Goal: Task Accomplishment & Management: Complete application form

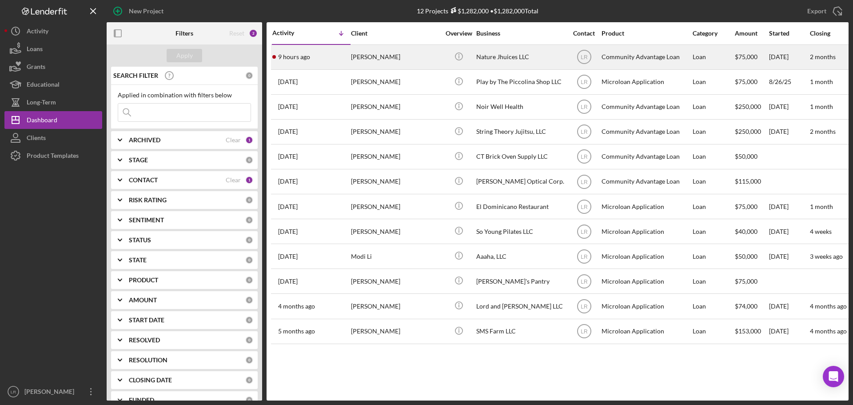
click at [514, 56] on div "Nature Jhuices LLC" at bounding box center [520, 57] width 89 height 24
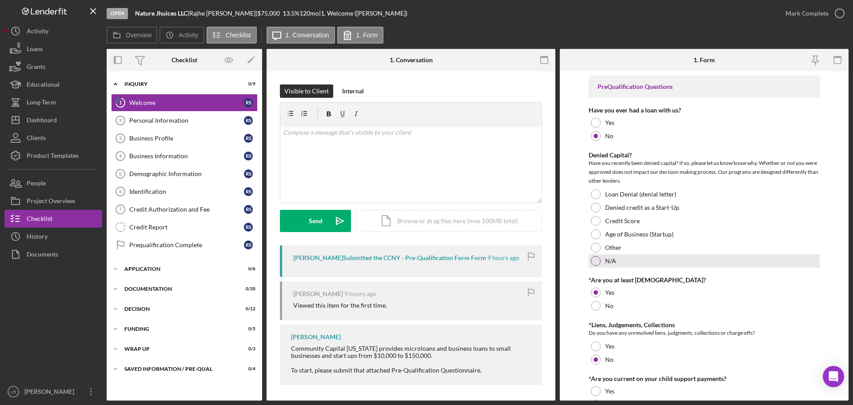
drag, startPoint x: 596, startPoint y: 260, endPoint x: 626, endPoint y: 260, distance: 29.8
click at [596, 260] on div at bounding box center [596, 261] width 10 height 10
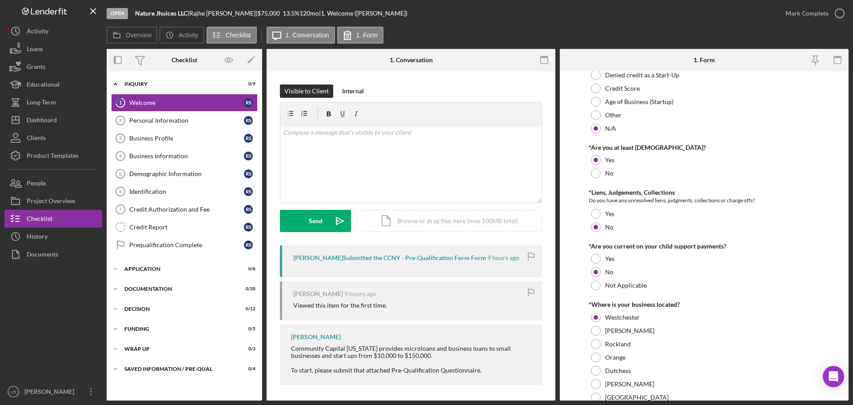
scroll to position [133, 0]
click at [578, 282] on form "PreQualification Questions Have you ever had a loan with us? Yes No Denied Capi…" at bounding box center [704, 235] width 289 height 329
click at [599, 283] on div at bounding box center [596, 284] width 10 height 10
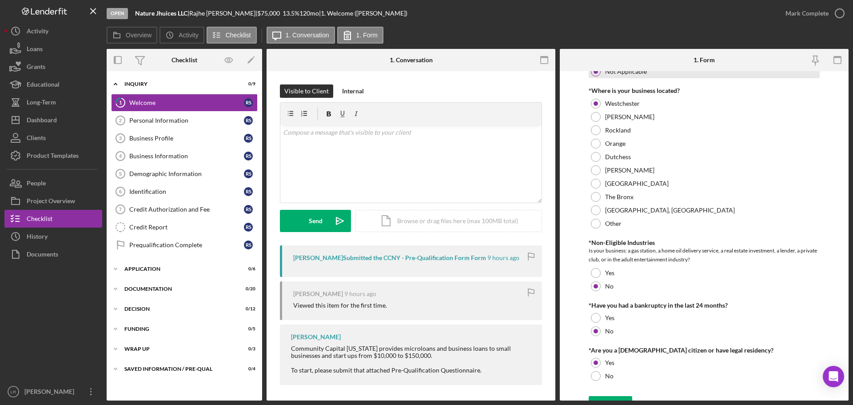
scroll to position [361, 0]
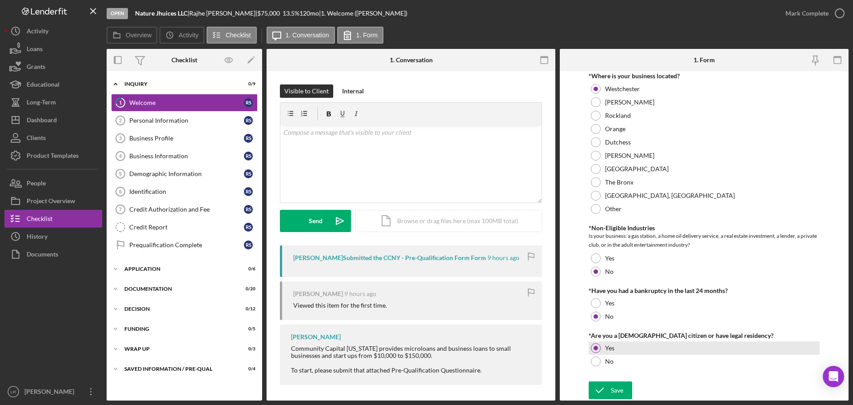
drag, startPoint x: 621, startPoint y: 393, endPoint x: 647, endPoint y: 347, distance: 52.7
click at [621, 392] on div "Save" at bounding box center [617, 390] width 12 height 18
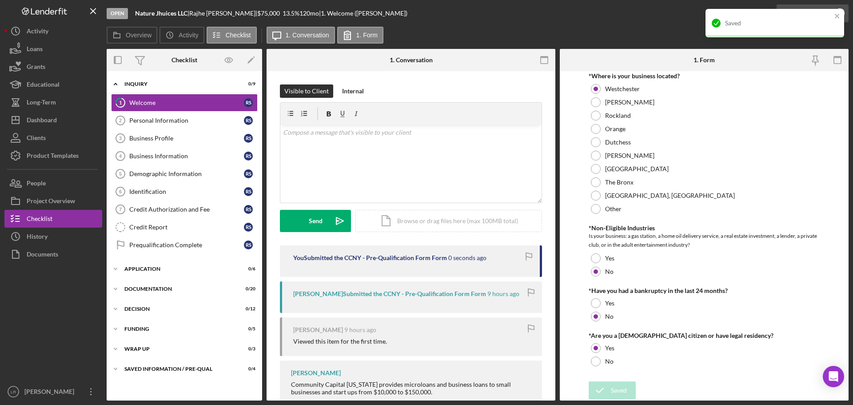
click at [794, 10] on div "Saved" at bounding box center [775, 23] width 139 height 28
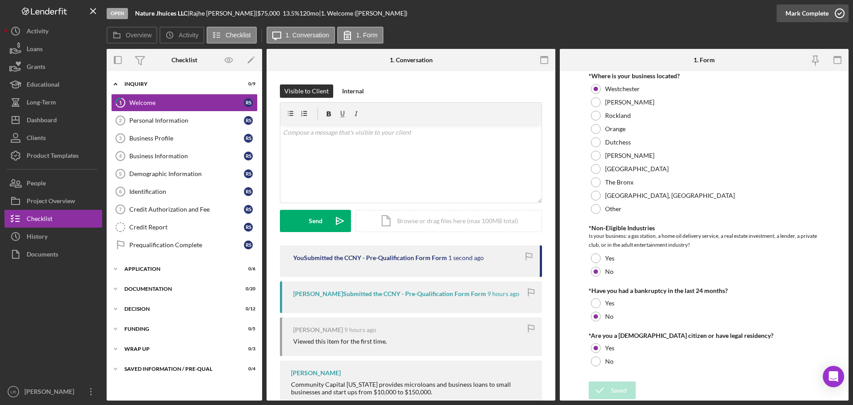
click at [794, 10] on div "Saved" at bounding box center [775, 26] width 142 height 39
click at [800, 15] on div "Mark Complete" at bounding box center [807, 13] width 43 height 18
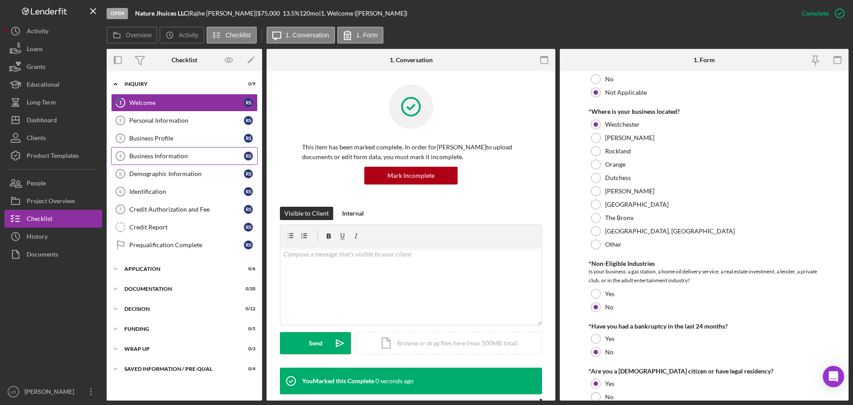
scroll to position [396, 0]
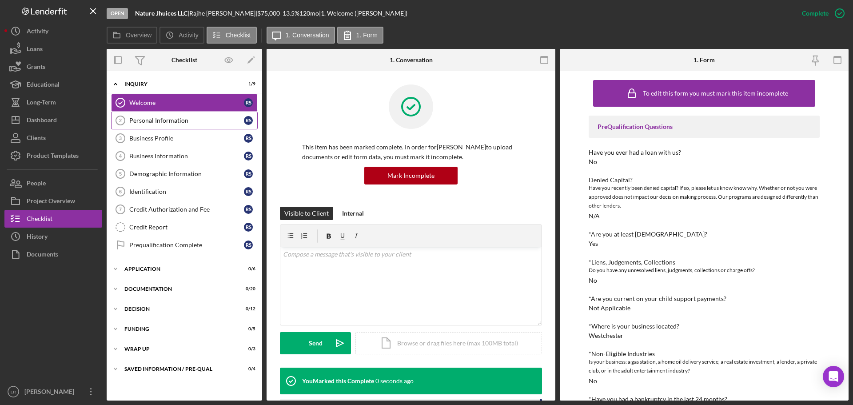
click at [156, 118] on div "Personal Information" at bounding box center [186, 120] width 115 height 7
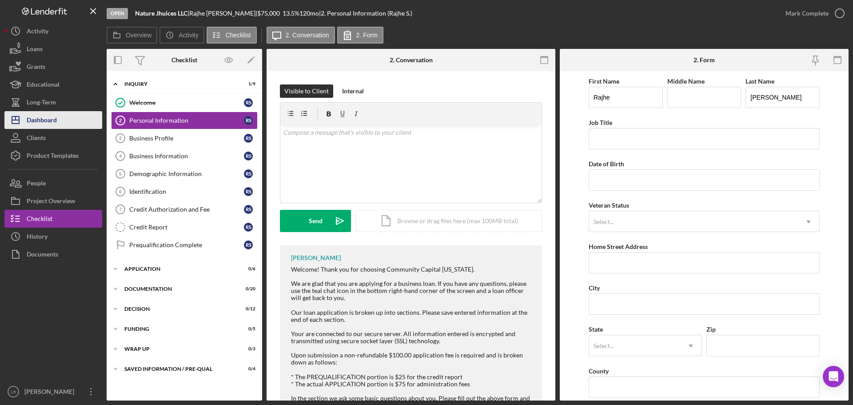
click at [51, 119] on div "Dashboard" at bounding box center [42, 121] width 30 height 20
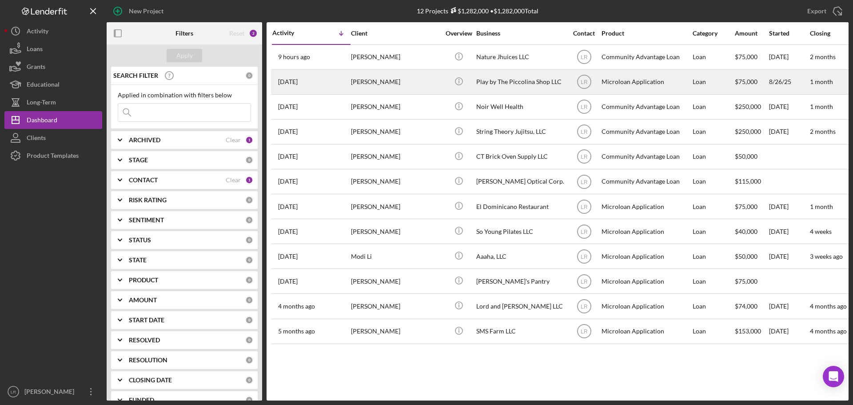
click at [375, 83] on div "[PERSON_NAME]" at bounding box center [395, 82] width 89 height 24
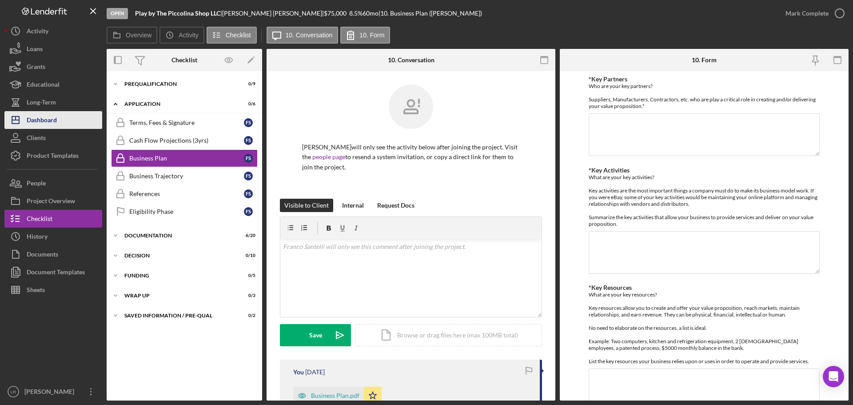
click at [42, 115] on div "Dashboard" at bounding box center [42, 121] width 30 height 20
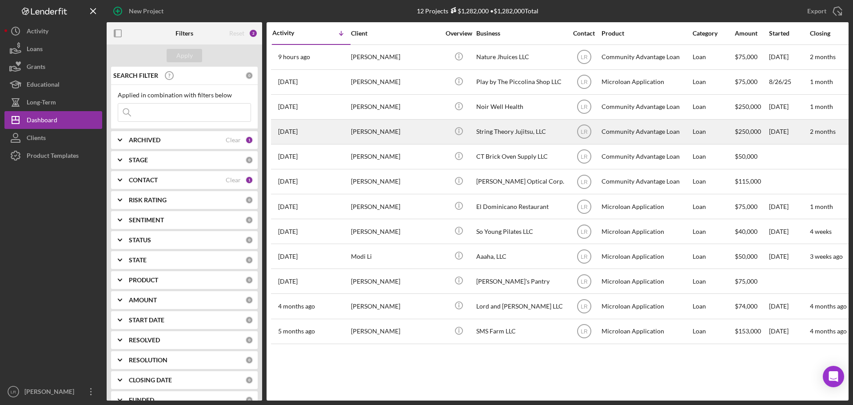
click at [367, 129] on div "[PERSON_NAME]" at bounding box center [395, 132] width 89 height 24
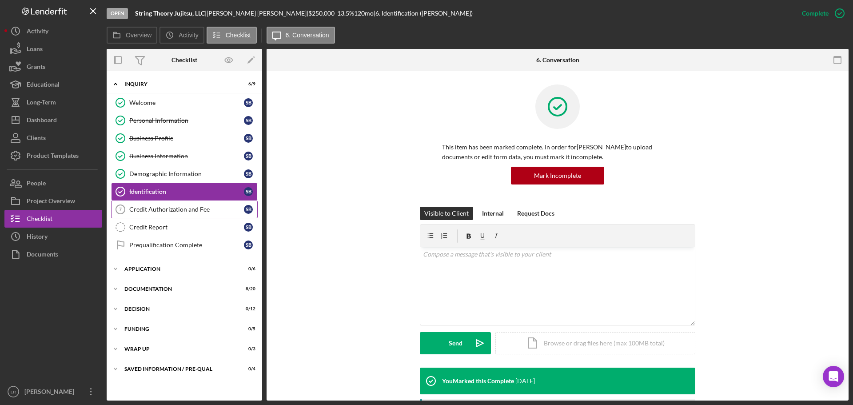
click at [158, 204] on link "Credit Authorization and Fee 7 Credit Authorization and Fee S B" at bounding box center [184, 209] width 147 height 18
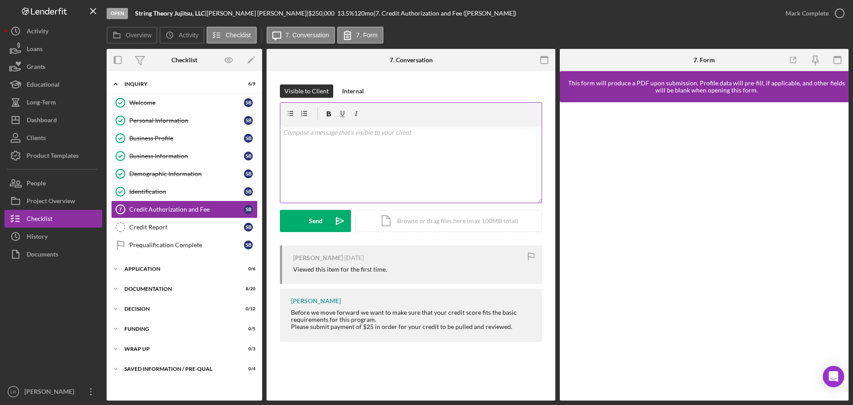
click at [339, 152] on div "v Color teal Color pink Remove color Add row above Add row below Add column bef…" at bounding box center [410, 164] width 261 height 78
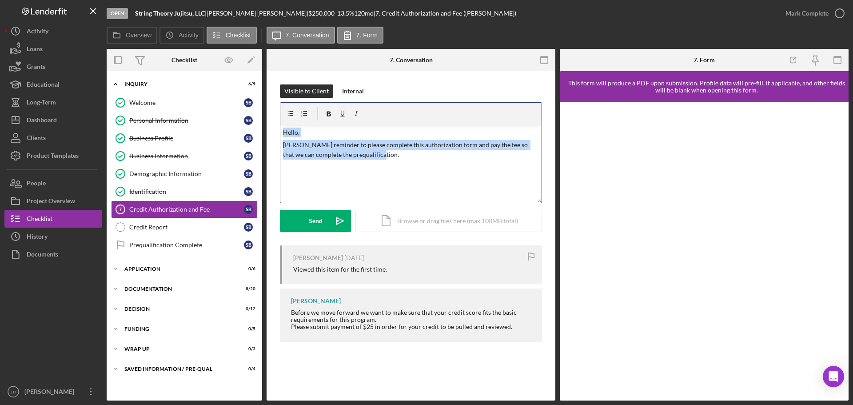
drag, startPoint x: 262, startPoint y: 152, endPoint x: 281, endPoint y: 125, distance: 32.9
click at [281, 125] on div "v Color teal Color pink Remove color Add row above Add row below Add column bef…" at bounding box center [410, 164] width 261 height 78
click at [296, 133] on p "Hello," at bounding box center [411, 133] width 256 height 10
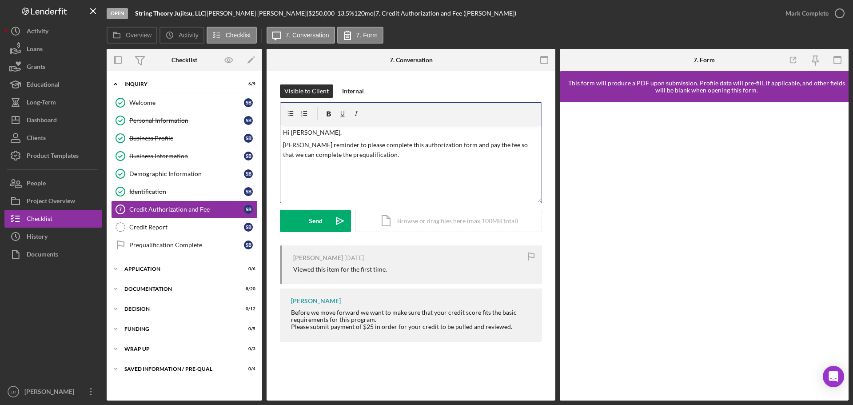
click at [285, 145] on p "[PERSON_NAME] reminder to please complete this authorization form and pay the f…" at bounding box center [411, 150] width 256 height 20
click at [334, 180] on div "v Color teal Color pink Remove color Add row above Add row below Add column bef…" at bounding box center [410, 164] width 261 height 78
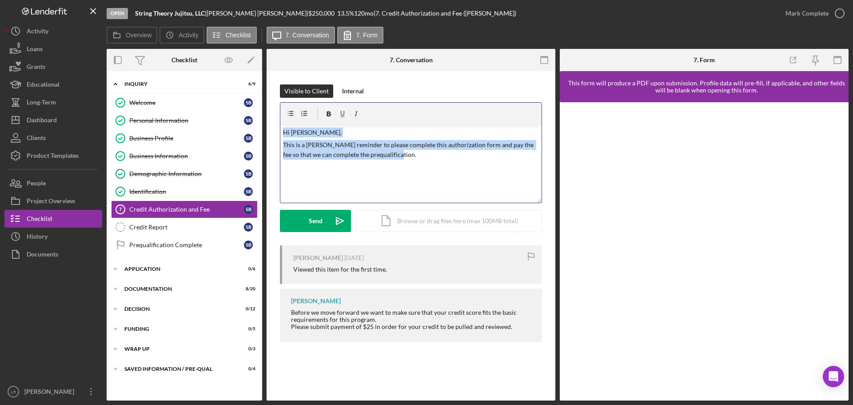
drag, startPoint x: 398, startPoint y: 160, endPoint x: 263, endPoint y: 128, distance: 137.9
click at [263, 128] on div "Overview Internal Workflow Stage Open Icon/Dropdown Arrow Archive (can unarchiv…" at bounding box center [478, 224] width 742 height 351
copy div "Hi [PERSON_NAME], This is a [PERSON_NAME] reminder to please complete this auth…"
click at [311, 222] on div "Send" at bounding box center [316, 221] width 14 height 22
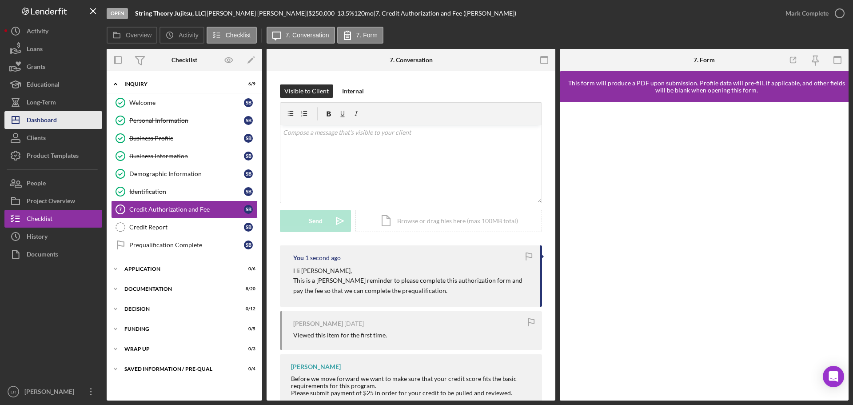
click at [55, 116] on div "Dashboard" at bounding box center [42, 121] width 30 height 20
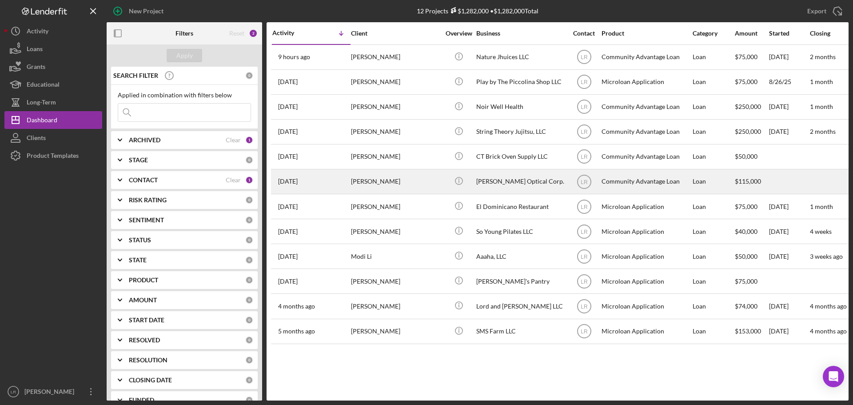
click at [383, 180] on div "[PERSON_NAME]" at bounding box center [395, 182] width 89 height 24
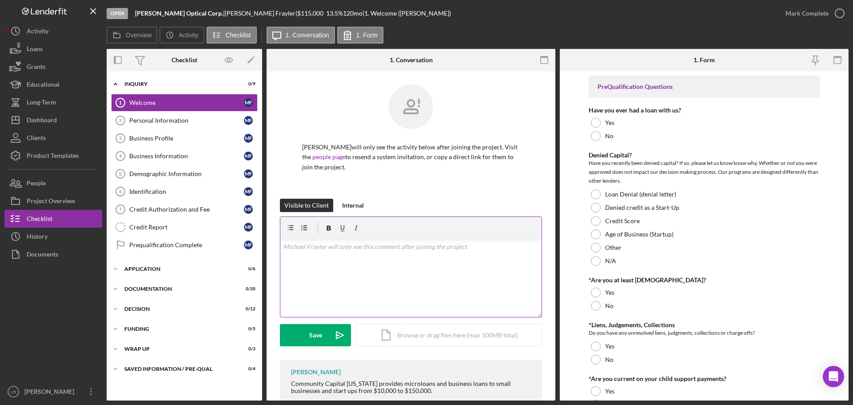
click at [329, 268] on div "v Color teal Color pink Remove color Add row above Add row below Add column bef…" at bounding box center [410, 278] width 261 height 78
click at [302, 244] on p "Hi [PERSON_NAME]," at bounding box center [411, 247] width 256 height 10
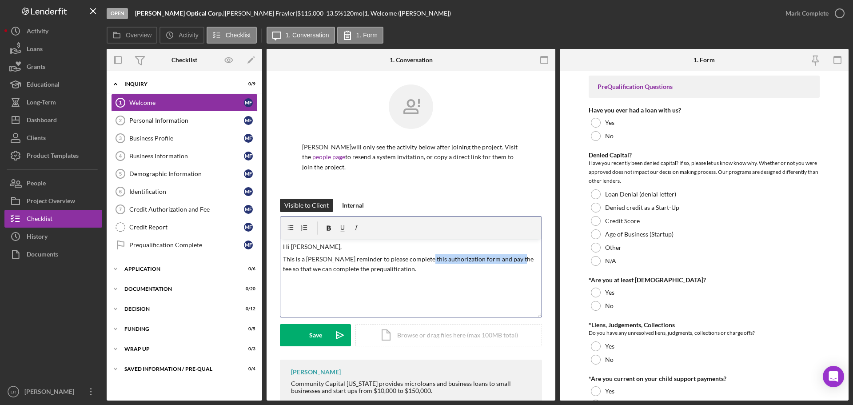
drag, startPoint x: 415, startPoint y: 259, endPoint x: 508, endPoint y: 262, distance: 93.3
click at [508, 262] on p "This is a [PERSON_NAME] reminder to please complete this authorization form and…" at bounding box center [411, 264] width 256 height 20
click at [520, 260] on p "This is a [PERSON_NAME] reminder to please complete this inquiry section so tha…" at bounding box center [411, 264] width 256 height 20
click at [342, 268] on p "This is a [PERSON_NAME] reminder to please complete this inquiry section so tha…" at bounding box center [411, 264] width 256 height 20
click at [288, 283] on div "v Color teal Color pink Remove color Add row above Add row below Add column bef…" at bounding box center [410, 278] width 261 height 78
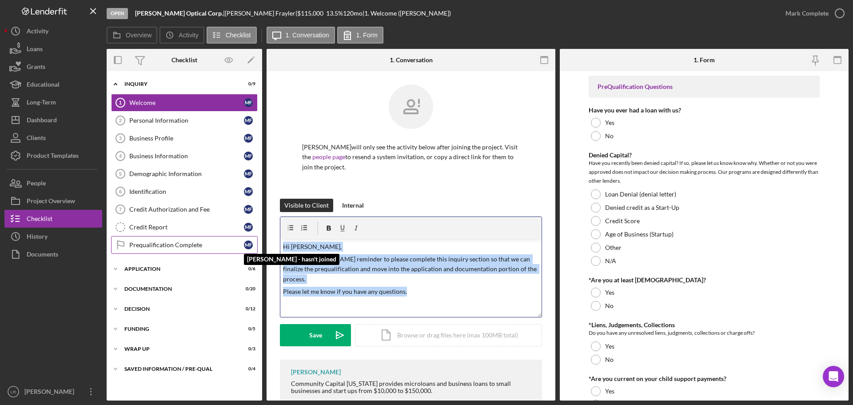
drag, startPoint x: 354, startPoint y: 278, endPoint x: 252, endPoint y: 236, distance: 109.8
click at [252, 236] on div "Overview Internal Workflow Stage Open Icon/Dropdown Arrow Archive (can unarchiv…" at bounding box center [478, 224] width 742 height 351
copy div "Hi [PERSON_NAME], This is a [PERSON_NAME] reminder to please complete this inqu…"
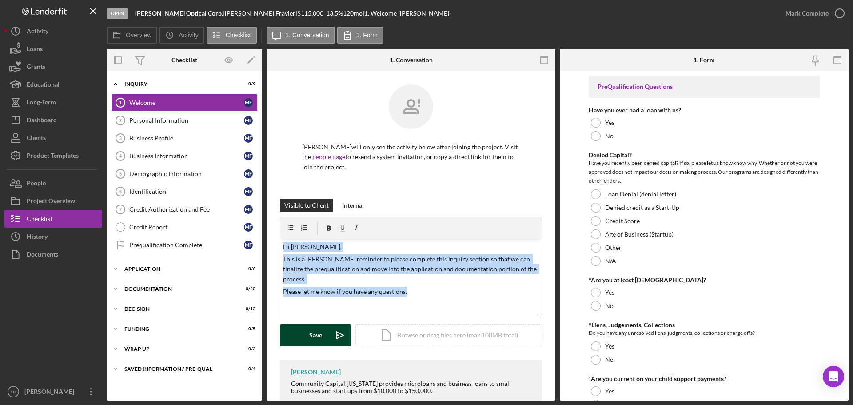
click at [311, 338] on div "Save" at bounding box center [315, 335] width 13 height 22
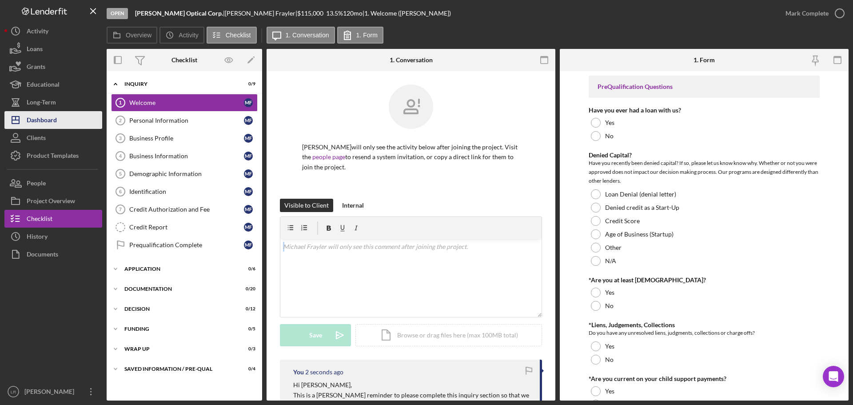
click at [53, 117] on div "Dashboard" at bounding box center [42, 121] width 30 height 20
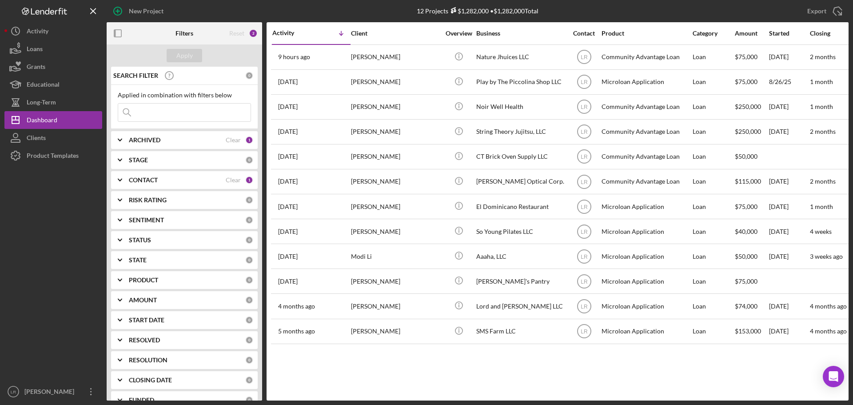
click at [406, 157] on div "[PERSON_NAME]" at bounding box center [395, 157] width 89 height 24
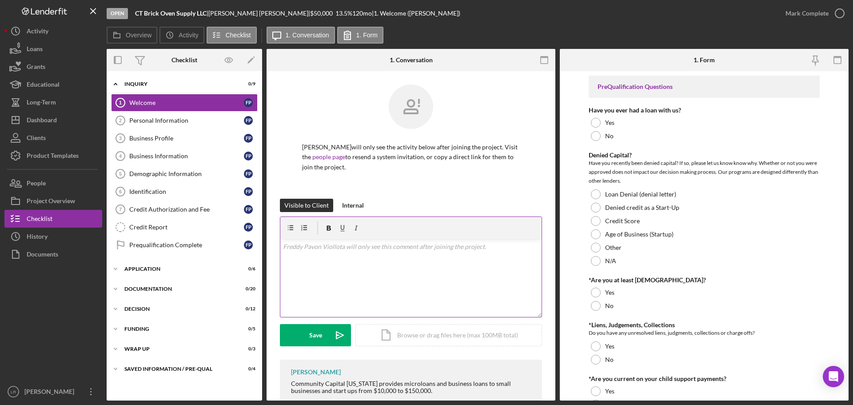
click at [367, 268] on div "v Color teal Color pink Remove color Add row above Add row below Add column bef…" at bounding box center [410, 278] width 261 height 78
paste div
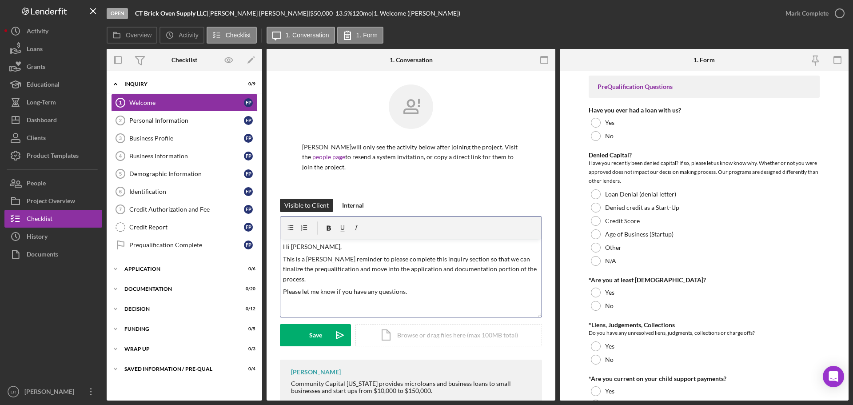
click at [304, 247] on p "Hi [PERSON_NAME]," at bounding box center [411, 247] width 256 height 10
click at [309, 333] on div "Save" at bounding box center [315, 335] width 13 height 22
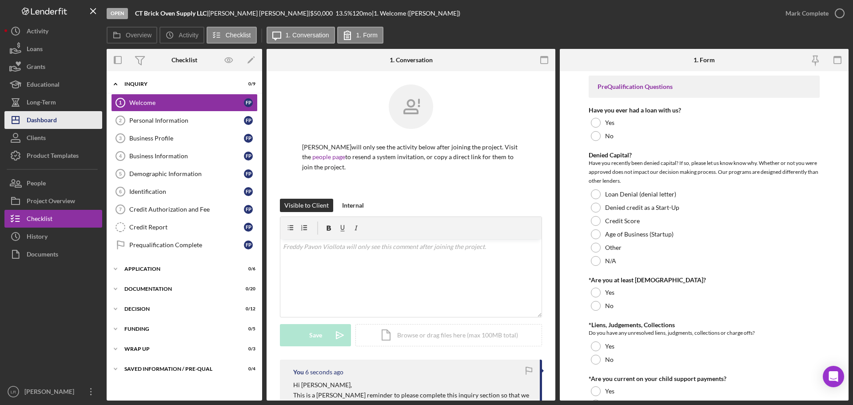
click at [59, 126] on button "Icon/Dashboard Dashboard" at bounding box center [53, 120] width 98 height 18
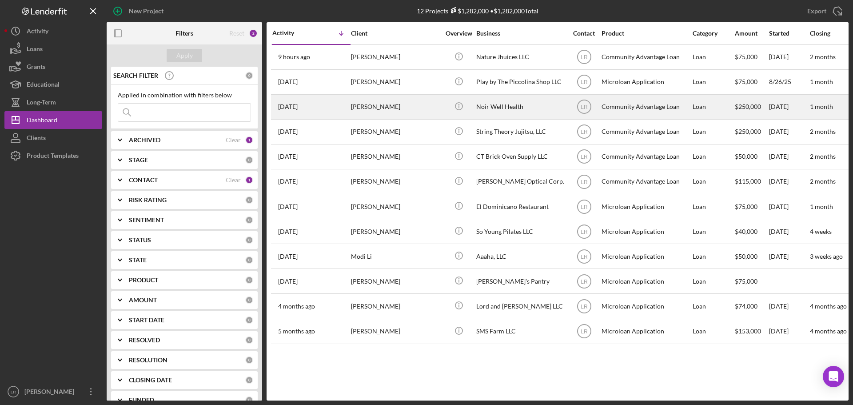
click at [431, 107] on div "[PERSON_NAME]" at bounding box center [395, 107] width 89 height 24
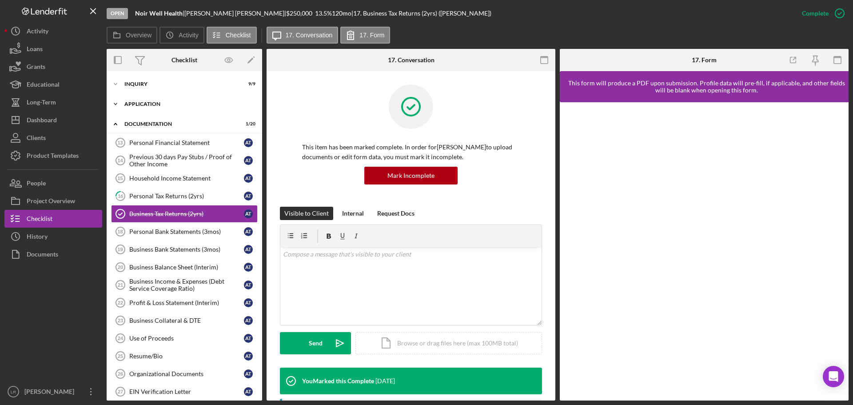
click at [152, 102] on div "Application" at bounding box center [187, 103] width 127 height 5
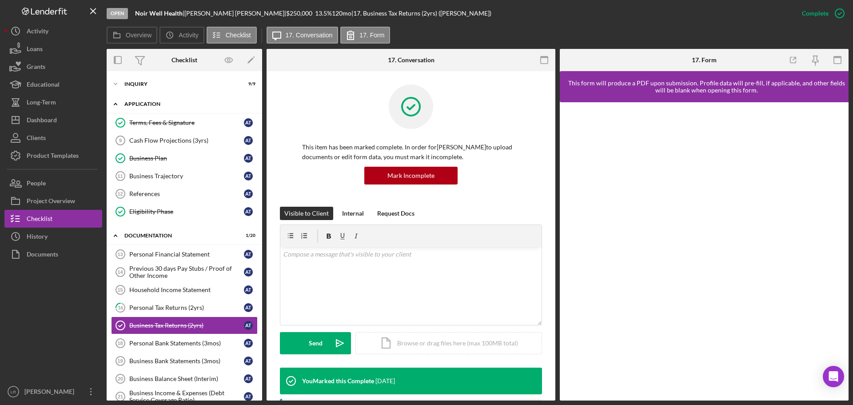
click at [159, 101] on div "Application" at bounding box center [187, 103] width 127 height 5
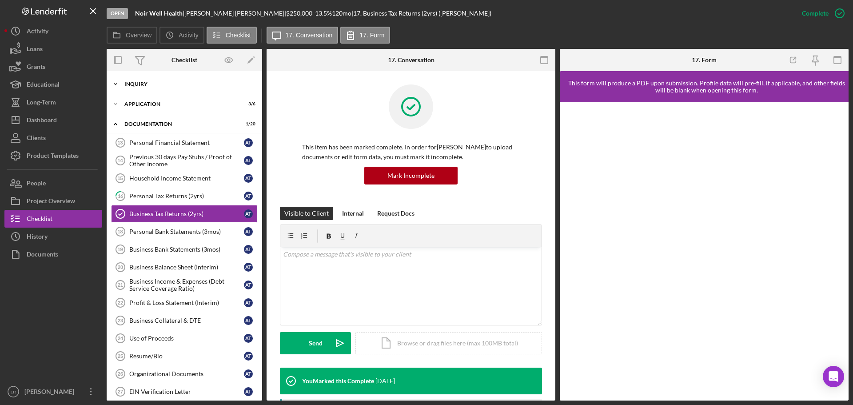
click at [140, 83] on div "Inquiry" at bounding box center [187, 83] width 127 height 5
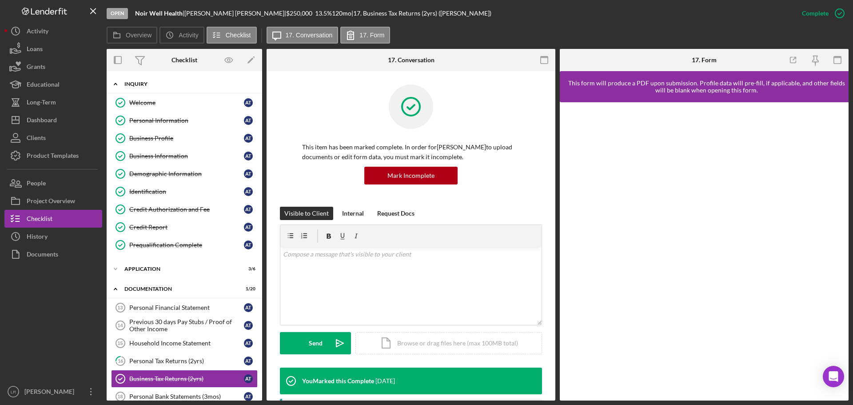
click at [146, 83] on div "Inquiry" at bounding box center [187, 83] width 127 height 5
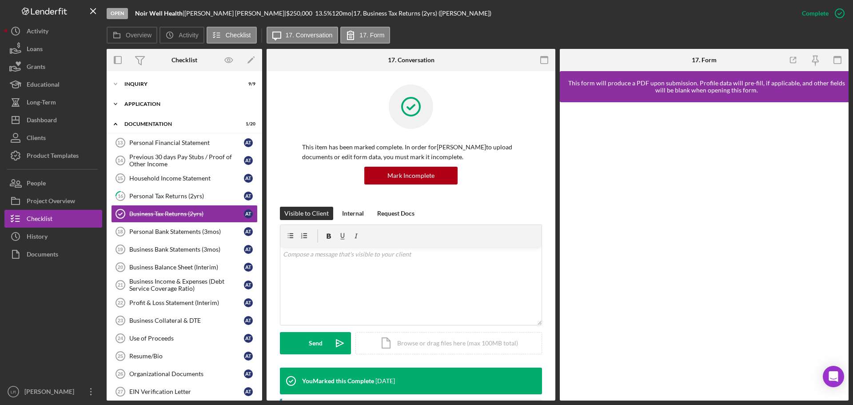
click at [155, 104] on div "Application" at bounding box center [187, 103] width 127 height 5
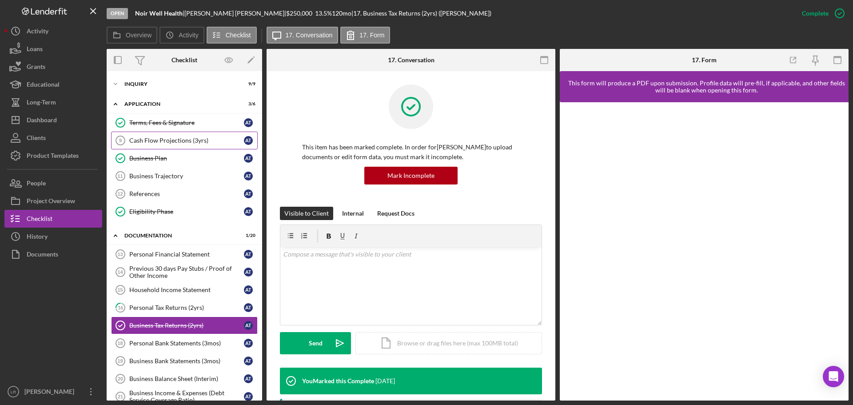
click at [159, 141] on div "Cash Flow Projections (3yrs)" at bounding box center [186, 140] width 115 height 7
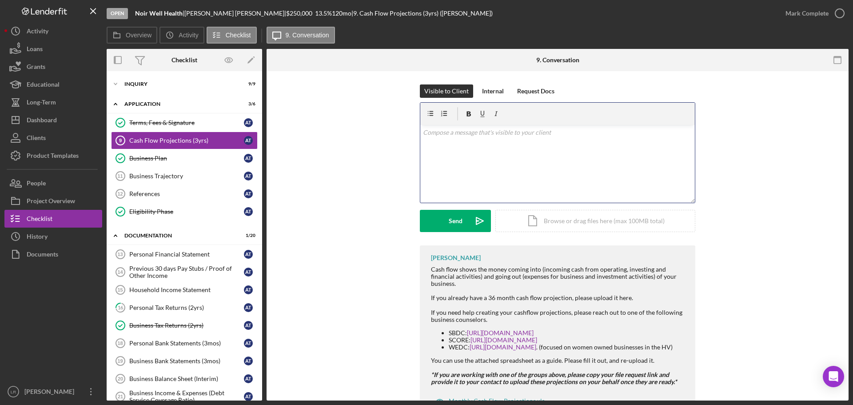
click at [485, 143] on div "v Color teal Color pink Remove color Add row above Add row below Add column bef…" at bounding box center [557, 164] width 275 height 78
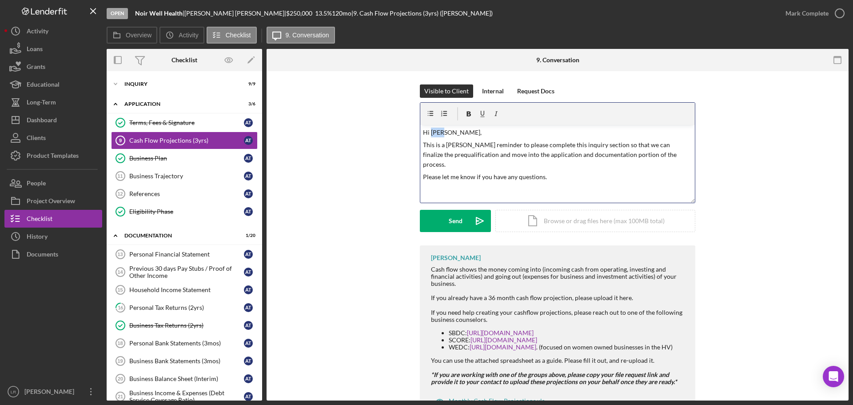
drag, startPoint x: 442, startPoint y: 133, endPoint x: 451, endPoint y: 140, distance: 11.7
click at [431, 135] on p "Hi [PERSON_NAME]," at bounding box center [558, 133] width 270 height 10
drag, startPoint x: 553, startPoint y: 144, endPoint x: 573, endPoint y: 146, distance: 20.1
click at [573, 146] on p "This is a [PERSON_NAME] reminder to please complete this inquiry section so tha…" at bounding box center [558, 155] width 270 height 30
click at [466, 155] on p "This is a [PERSON_NAME] reminder to please complete this Application section so…" at bounding box center [558, 155] width 270 height 30
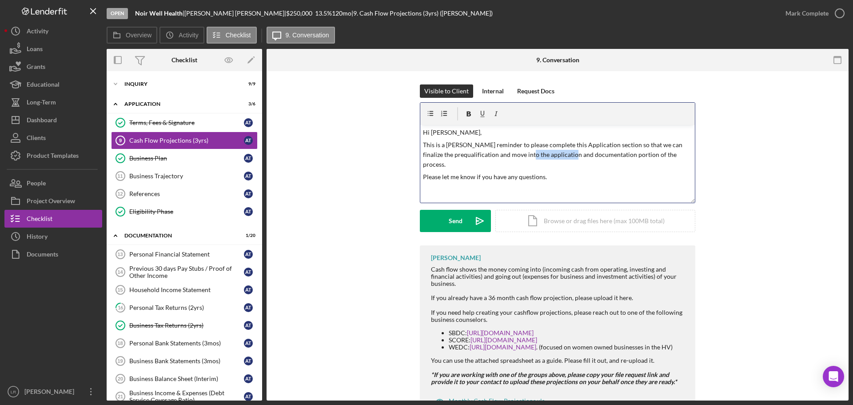
drag, startPoint x: 558, startPoint y: 155, endPoint x: 516, endPoint y: 158, distance: 42.8
click at [516, 158] on p "This is a [PERSON_NAME] reminder to please complete this Application section so…" at bounding box center [558, 155] width 270 height 30
drag, startPoint x: 420, startPoint y: 156, endPoint x: 447, endPoint y: 158, distance: 27.2
click at [447, 158] on div "v Color teal Color pink Remove color Add row above Add row below Add column bef…" at bounding box center [557, 164] width 275 height 78
drag, startPoint x: 668, startPoint y: 143, endPoint x: 452, endPoint y: 156, distance: 216.8
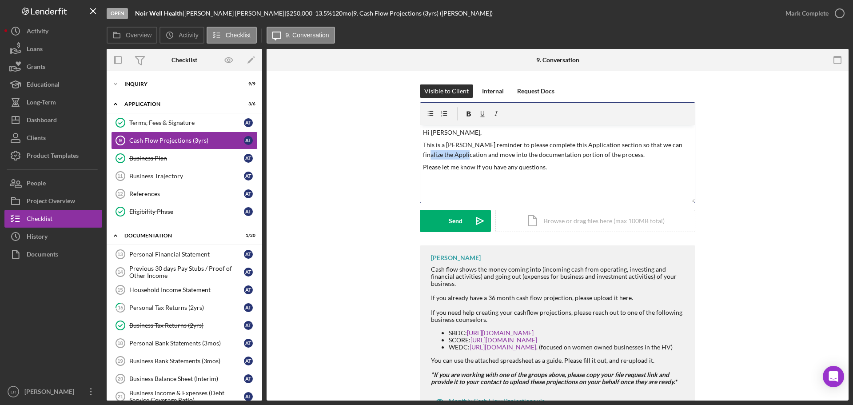
click at [452, 156] on p "This is a [PERSON_NAME] reminder to please complete this Application section so…" at bounding box center [558, 150] width 270 height 20
click at [458, 223] on div "Send" at bounding box center [456, 221] width 14 height 22
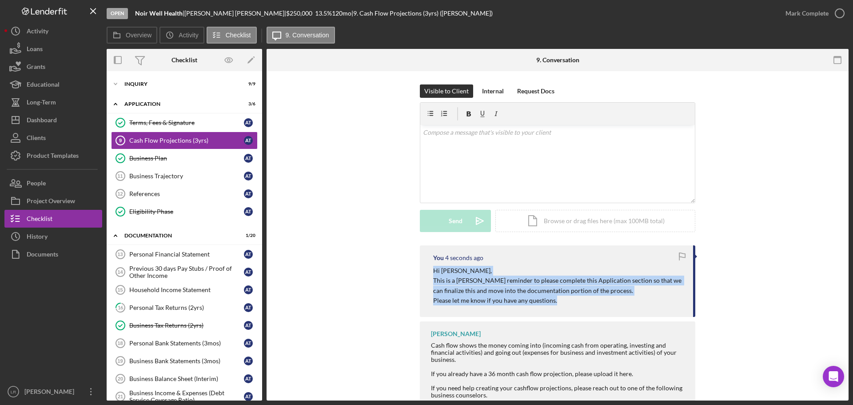
drag, startPoint x: 562, startPoint y: 303, endPoint x: 422, endPoint y: 271, distance: 143.1
click at [422, 271] on div "You 4 seconds ago Hi [PERSON_NAME], This is a [PERSON_NAME] reminder to please …" at bounding box center [557, 281] width 275 height 72
copy div "Hi [PERSON_NAME], This is a [PERSON_NAME] reminder to please complete this Appl…"
click at [60, 119] on button "Icon/Dashboard Dashboard" at bounding box center [53, 120] width 98 height 18
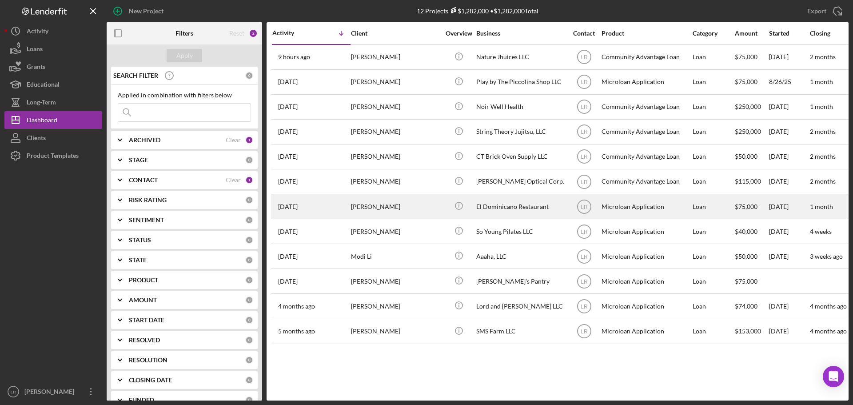
click at [419, 199] on div "[PERSON_NAME]" at bounding box center [395, 207] width 89 height 24
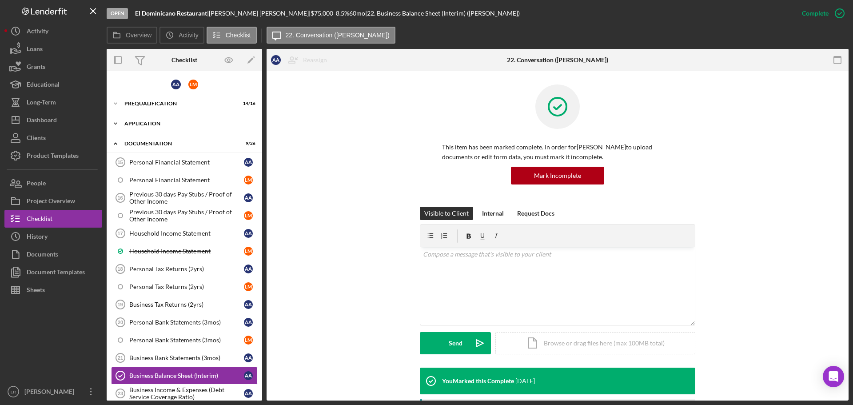
click at [182, 120] on div "Icon/Expander Application 5 / 8" at bounding box center [185, 124] width 156 height 18
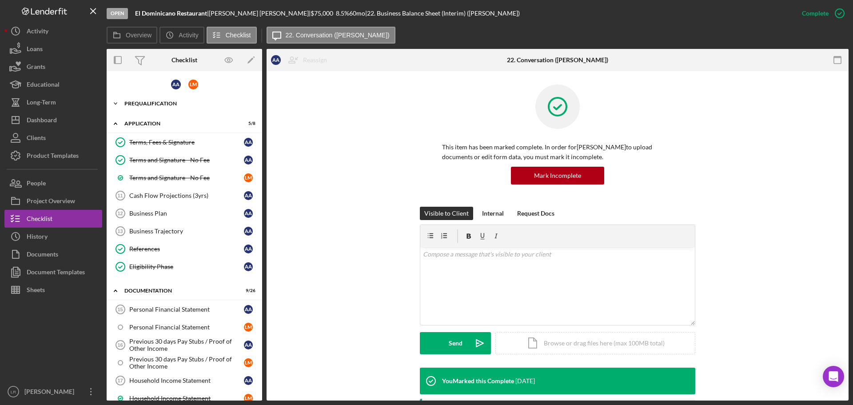
click at [166, 102] on div "Prequalification" at bounding box center [187, 103] width 127 height 5
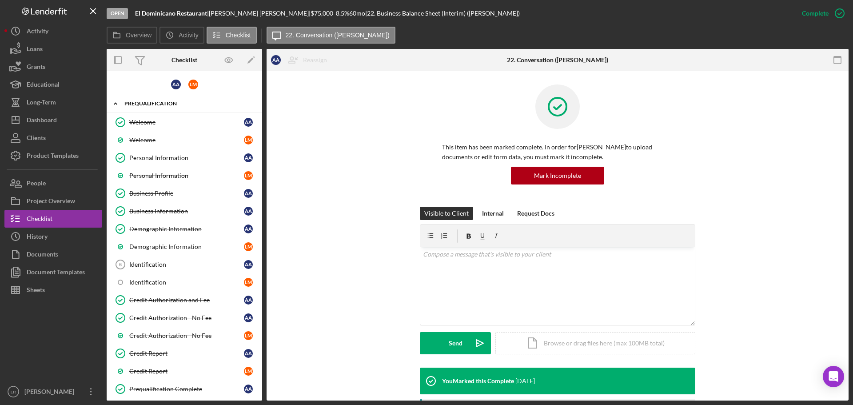
click at [155, 104] on div "Prequalification" at bounding box center [187, 103] width 127 height 5
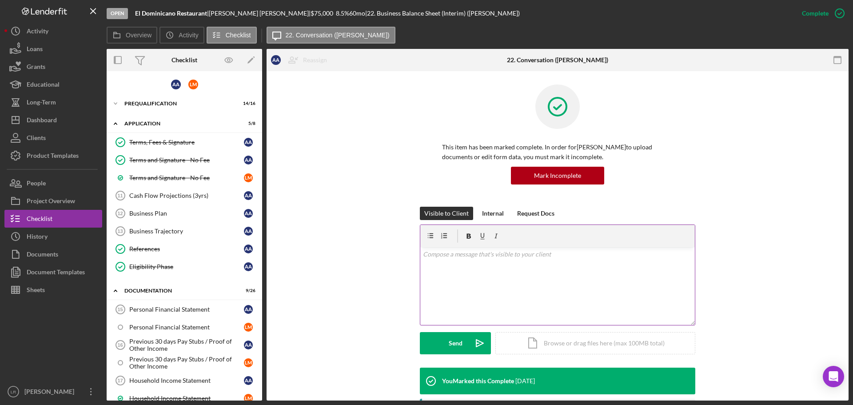
click at [517, 267] on div "v Color teal Color pink Remove color Add row above Add row below Add column bef…" at bounding box center [557, 286] width 275 height 78
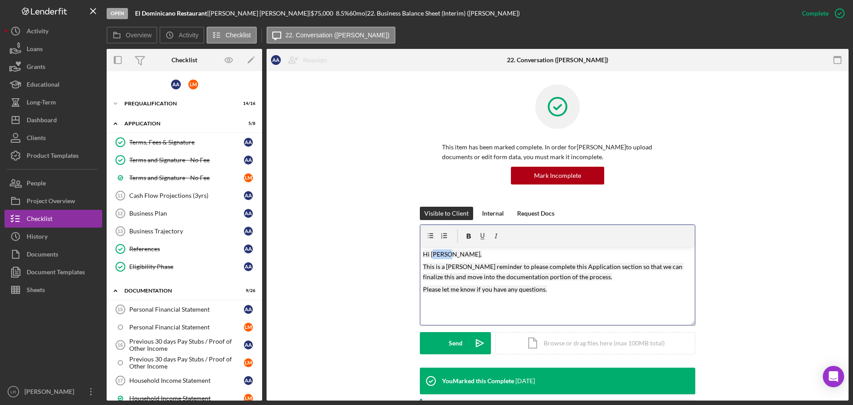
drag, startPoint x: 446, startPoint y: 255, endPoint x: 432, endPoint y: 255, distance: 13.8
click at [432, 255] on mark "Hi [PERSON_NAME]," at bounding box center [452, 254] width 59 height 8
click at [451, 342] on div "Send" at bounding box center [456, 343] width 14 height 22
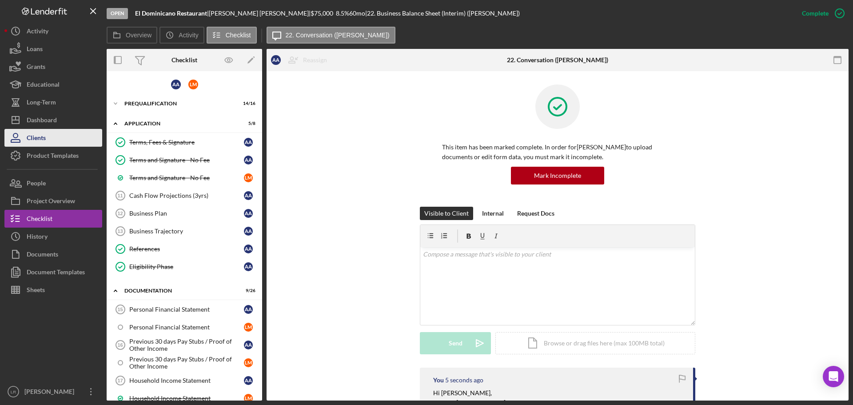
drag, startPoint x: 59, startPoint y: 121, endPoint x: 55, endPoint y: 133, distance: 12.9
click at [59, 121] on button "Icon/Dashboard Dashboard" at bounding box center [53, 120] width 98 height 18
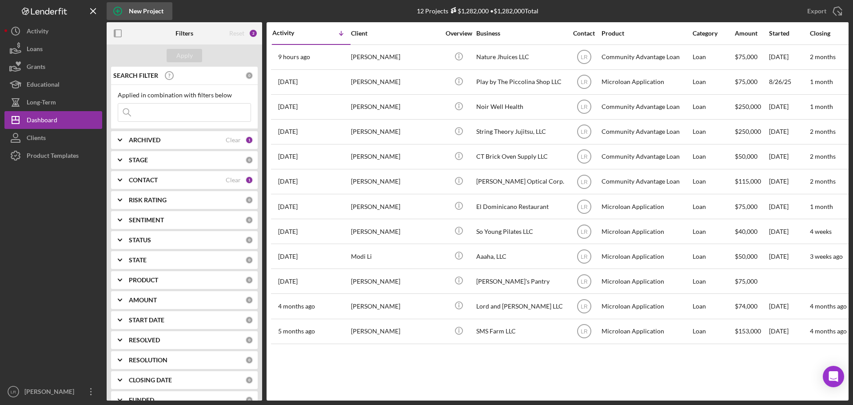
click at [130, 13] on div "New Project" at bounding box center [146, 11] width 35 height 18
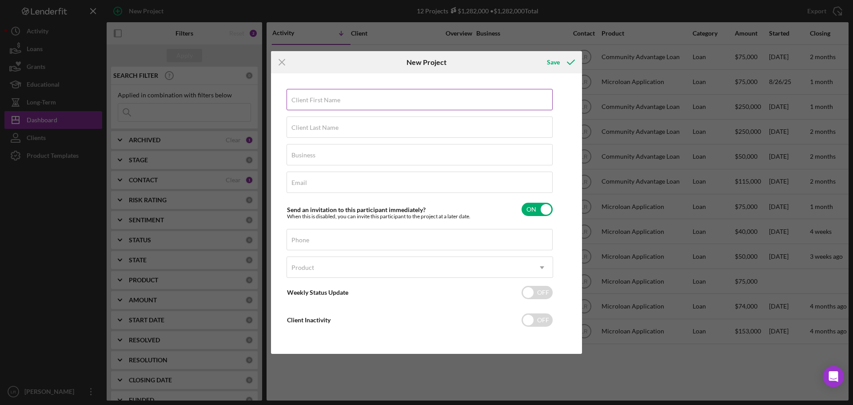
click at [413, 101] on div "Client First Name Required" at bounding box center [420, 100] width 267 height 22
type input "Khari"
type input "[PERSON_NAME]"
click at [375, 156] on input "Business" at bounding box center [420, 154] width 266 height 21
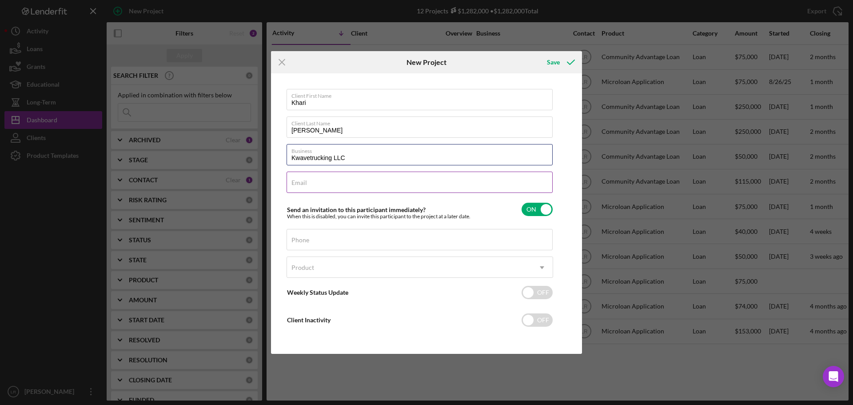
type input "Kwavetrucking LLC"
click at [333, 181] on div "Email Required" at bounding box center [420, 182] width 267 height 22
type input "[EMAIL_ADDRESS][DOMAIN_NAME]"
click at [310, 236] on div "Phone" at bounding box center [420, 240] width 267 height 22
click at [303, 239] on label "Phone" at bounding box center [300, 239] width 18 height 7
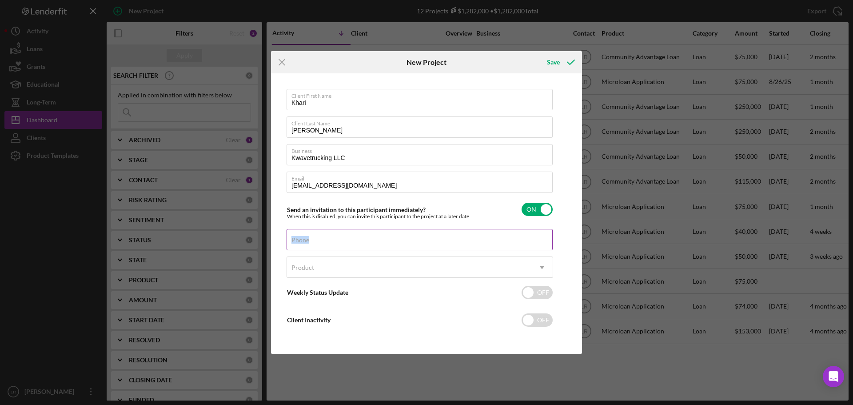
click at [303, 239] on input "Phone" at bounding box center [420, 239] width 266 height 21
paste input "[PHONE_NUMBER]"
type input "[PHONE_NUMBER]"
click at [301, 262] on div "Product" at bounding box center [409, 267] width 244 height 20
click at [316, 269] on div "Product" at bounding box center [409, 267] width 244 height 20
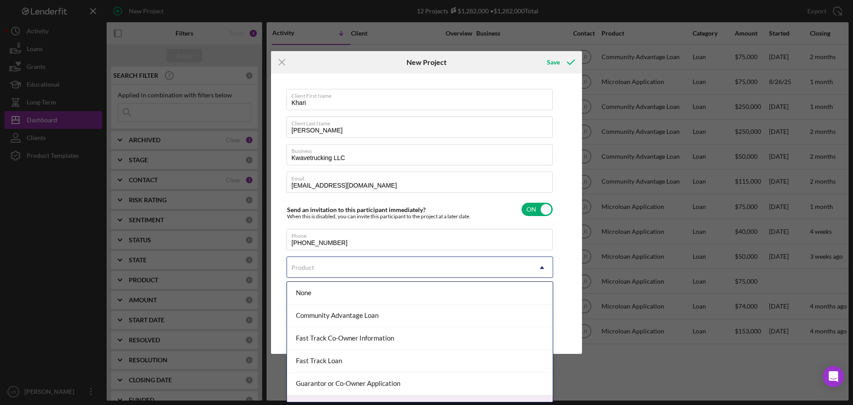
scroll to position [39, 0]
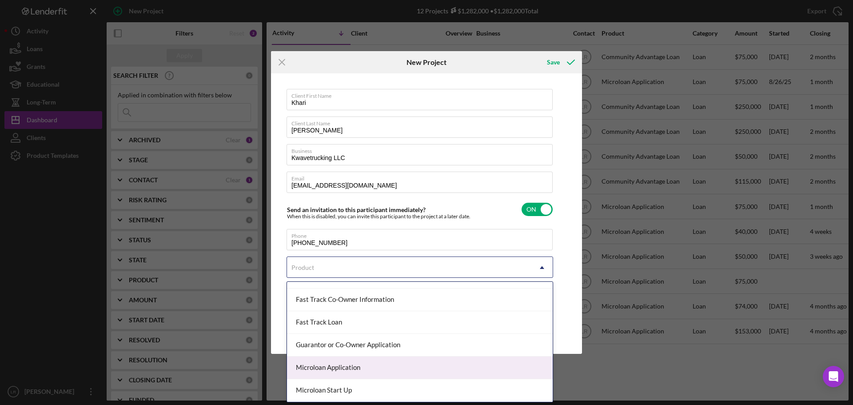
click at [365, 372] on div "Microloan Application" at bounding box center [420, 367] width 266 height 23
checkbox input "true"
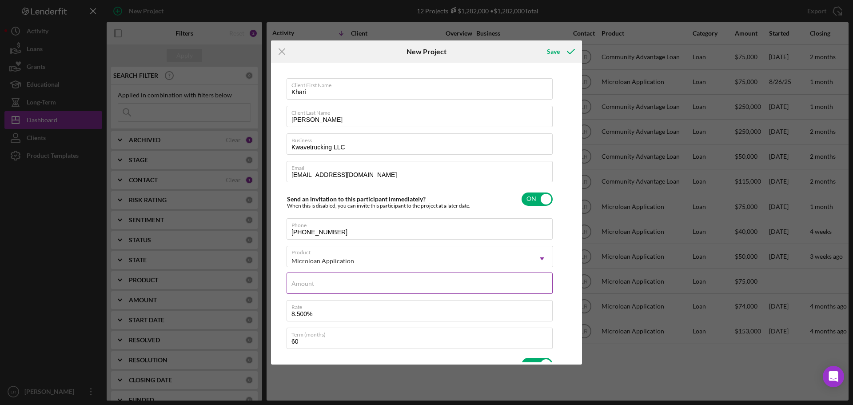
drag, startPoint x: 316, startPoint y: 284, endPoint x: 407, endPoint y: 287, distance: 91.1
click at [316, 284] on input "Amount" at bounding box center [420, 282] width 266 height 21
type input "$75,000"
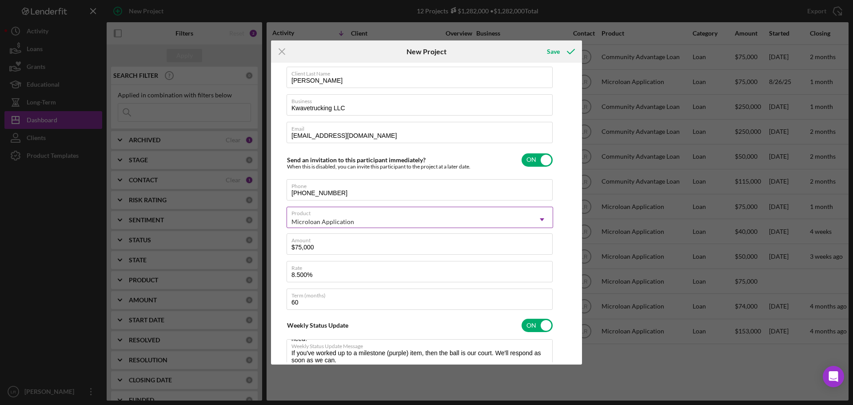
scroll to position [0, 0]
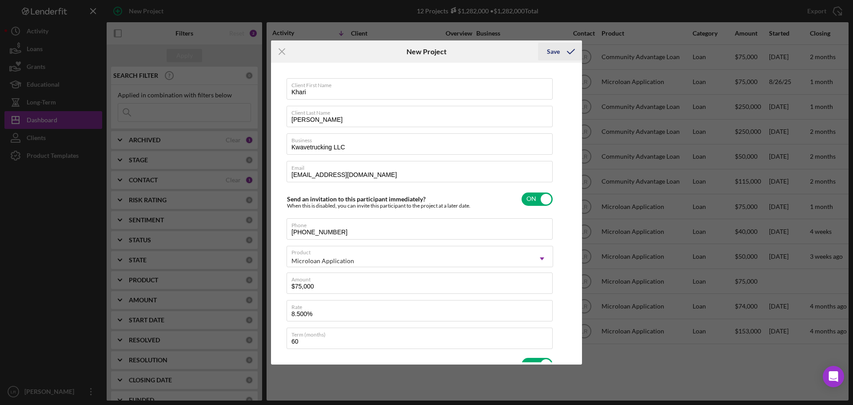
click at [570, 55] on icon "submit" at bounding box center [571, 51] width 22 height 22
type textarea "Here's a snapshot of information that has been fully approved, as well as the i…"
checkbox input "false"
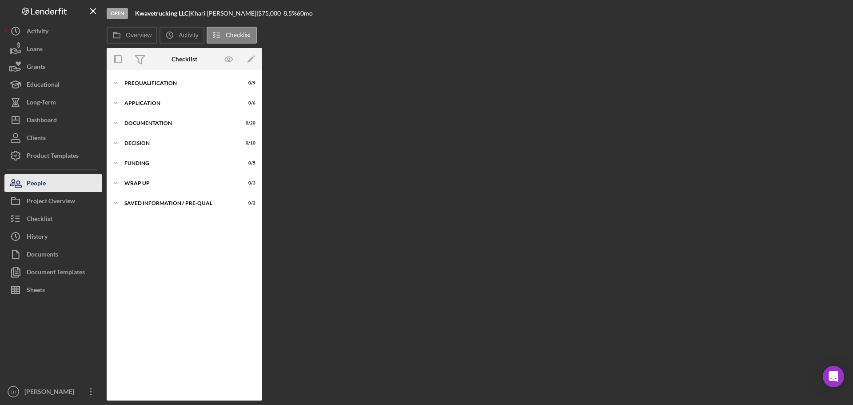
click at [70, 181] on button "People" at bounding box center [53, 183] width 98 height 18
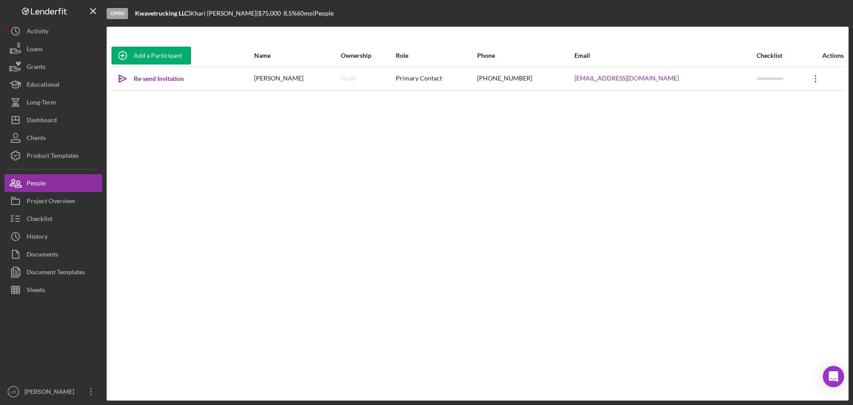
click at [807, 80] on icon "Icon/Overflow" at bounding box center [816, 79] width 22 height 22
click at [764, 117] on button "Icon/Link Get Invitation Link" at bounding box center [770, 120] width 98 height 18
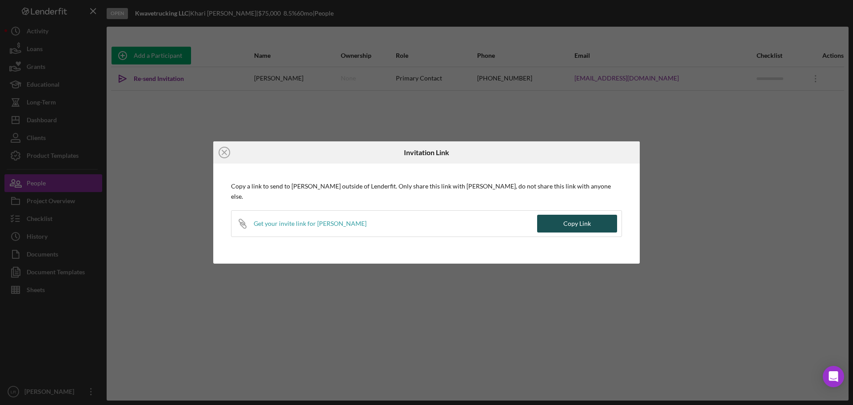
click at [568, 221] on div "Copy Link" at bounding box center [577, 224] width 28 height 18
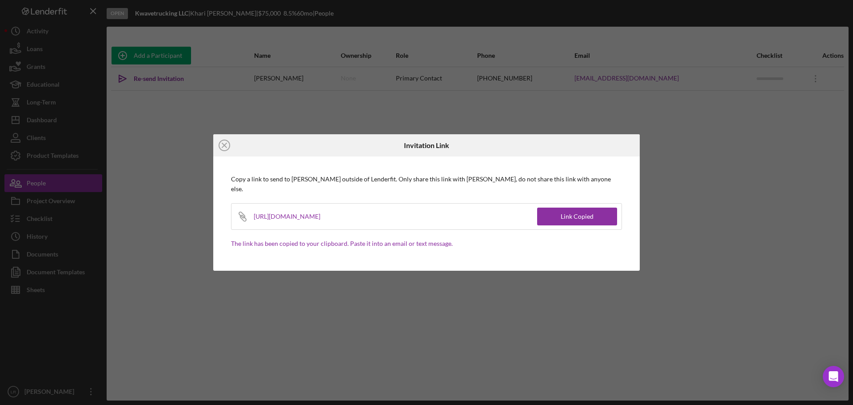
drag, startPoint x: 738, startPoint y: 204, endPoint x: 724, endPoint y: 203, distance: 14.7
click at [738, 204] on div "Icon/Close Invitation Link Copy a link to send to [PERSON_NAME] outside of Lend…" at bounding box center [426, 202] width 853 height 405
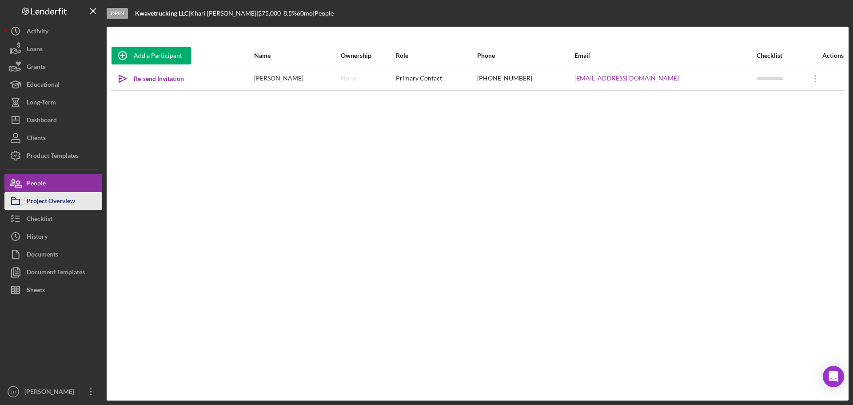
click at [58, 203] on div "Project Overview" at bounding box center [51, 202] width 48 height 20
